Goal: Information Seeking & Learning: Learn about a topic

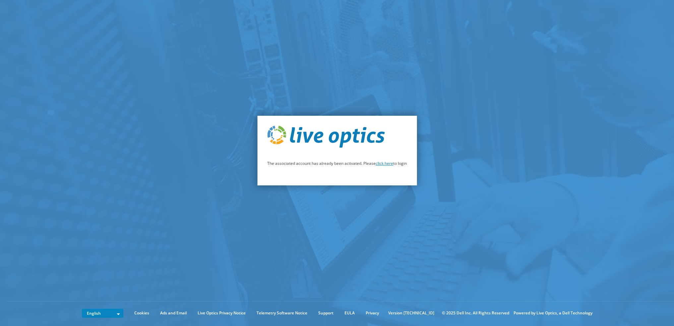
click at [389, 164] on link "click here" at bounding box center [384, 163] width 18 height 6
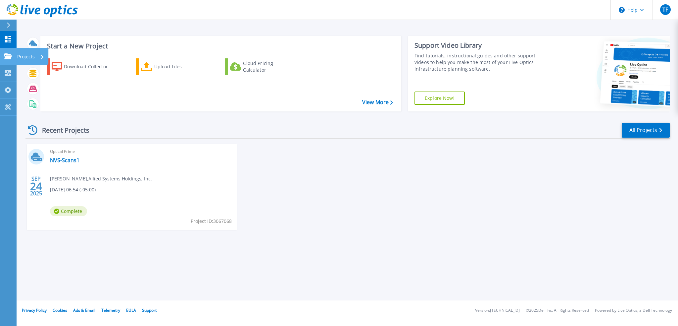
click at [5, 56] on icon at bounding box center [8, 56] width 8 height 6
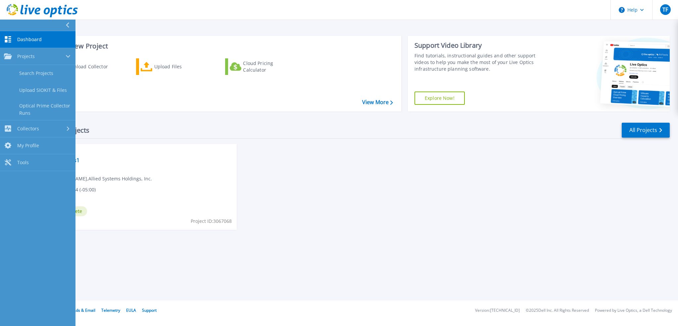
click at [171, 165] on div "Optical Prime NVS-Scans1 Tommy Fauth , Allied Systems Holdings, Inc. 09/24/2025…" at bounding box center [141, 187] width 191 height 86
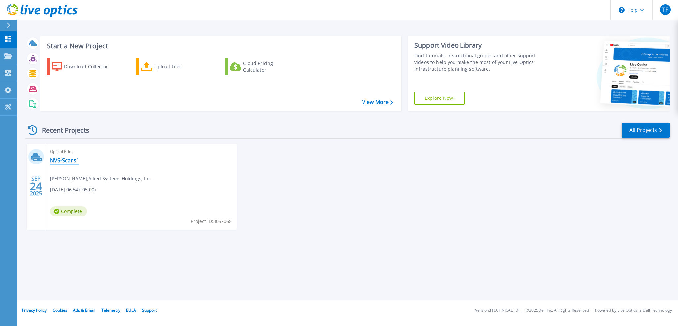
click at [69, 161] on link "NVS-Scans1" at bounding box center [64, 160] width 29 height 7
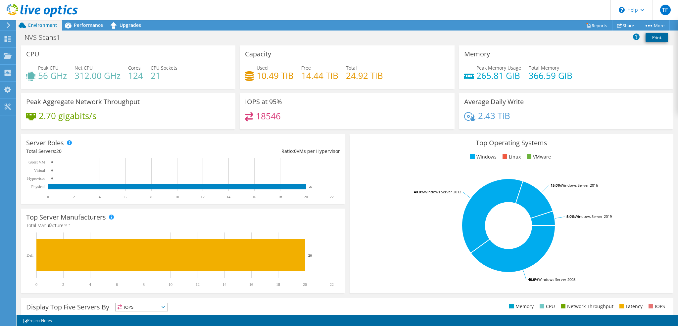
click at [657, 38] on link "Print" at bounding box center [657, 37] width 23 height 9
click at [85, 24] on span "Performance" at bounding box center [88, 25] width 29 height 6
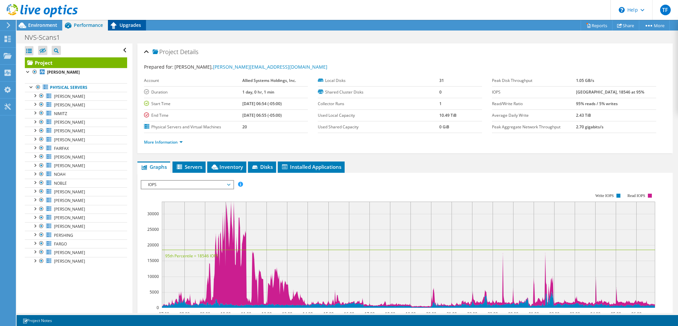
click at [117, 26] on icon at bounding box center [114, 26] width 12 height 12
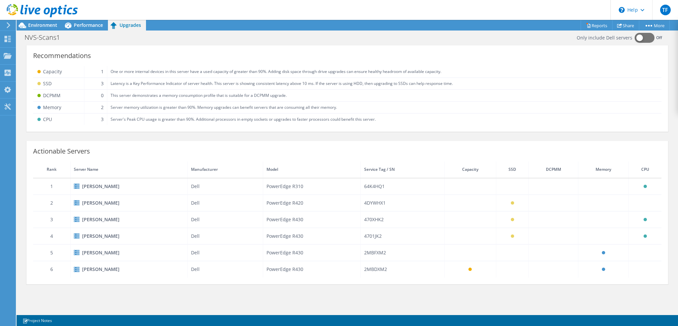
scroll to position [137, 0]
click at [78, 23] on span "Performance" at bounding box center [88, 25] width 29 height 6
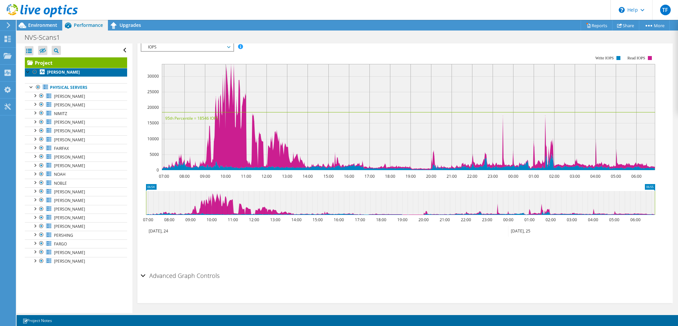
click at [61, 73] on b "HARPER" at bounding box center [63, 72] width 33 height 6
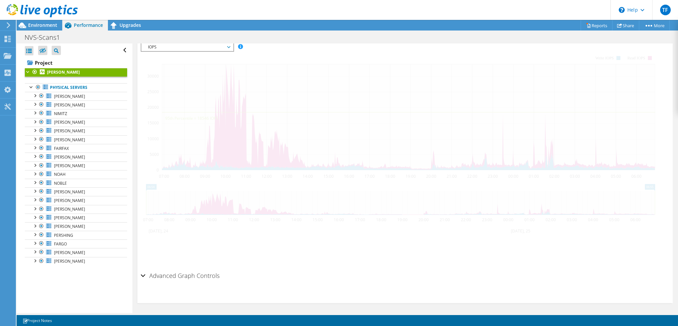
scroll to position [131, 0]
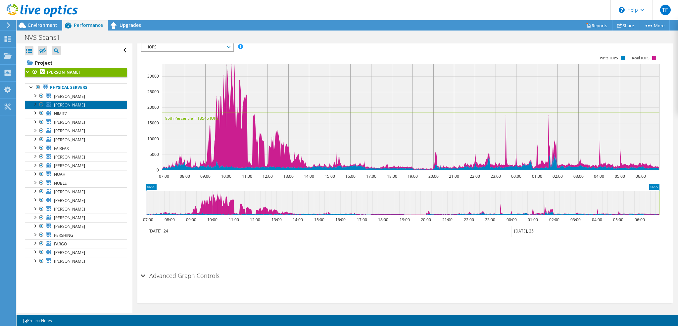
click at [59, 104] on span "HOYLE" at bounding box center [69, 105] width 31 height 6
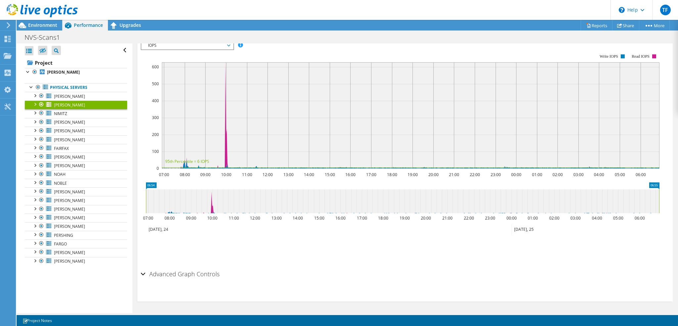
scroll to position [119, 0]
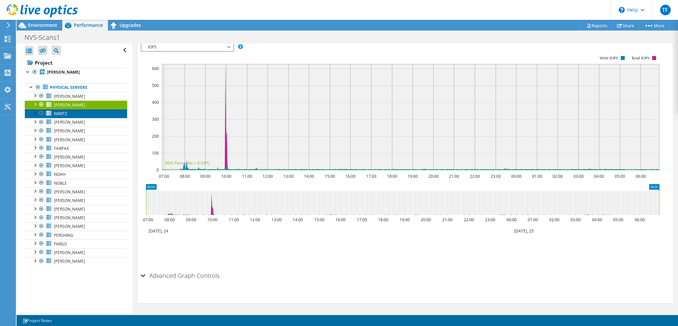
click at [68, 113] on link "NIMITZ" at bounding box center [76, 113] width 102 height 9
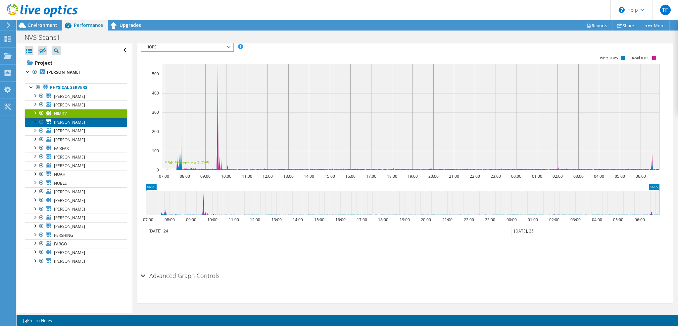
click at [66, 123] on span "GIBSON" at bounding box center [69, 122] width 31 height 6
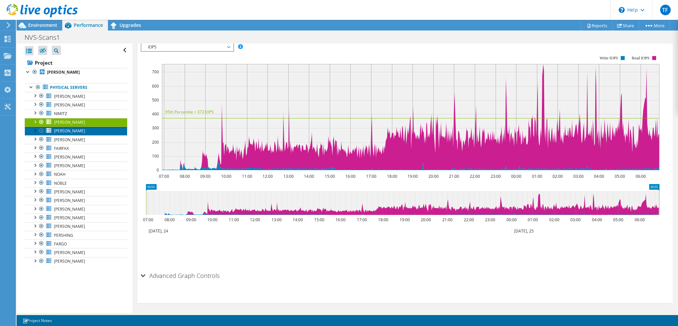
click at [66, 130] on span "HESTER" at bounding box center [69, 131] width 31 height 6
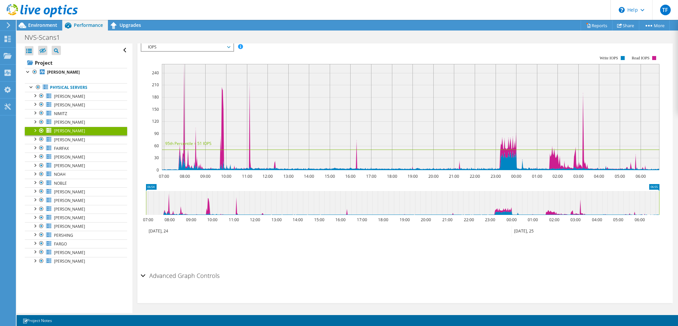
click at [292, 269] on div "Advanced Graph Controls" at bounding box center [405, 276] width 529 height 14
